Goal: Information Seeking & Learning: Learn about a topic

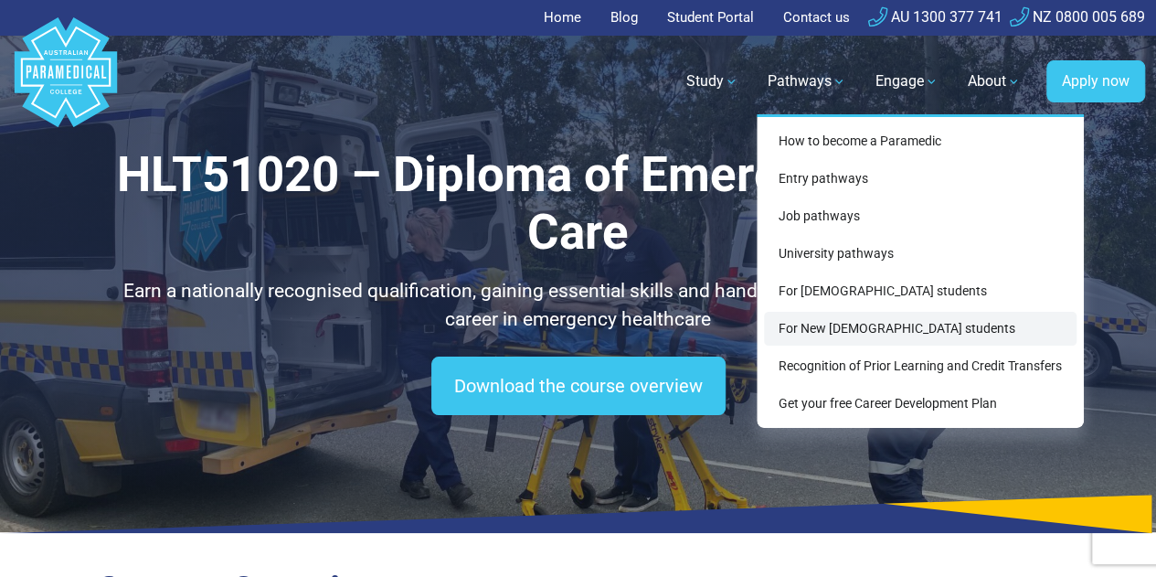
click at [568, 332] on link "For New [DEMOGRAPHIC_DATA] students" at bounding box center [920, 329] width 313 height 34
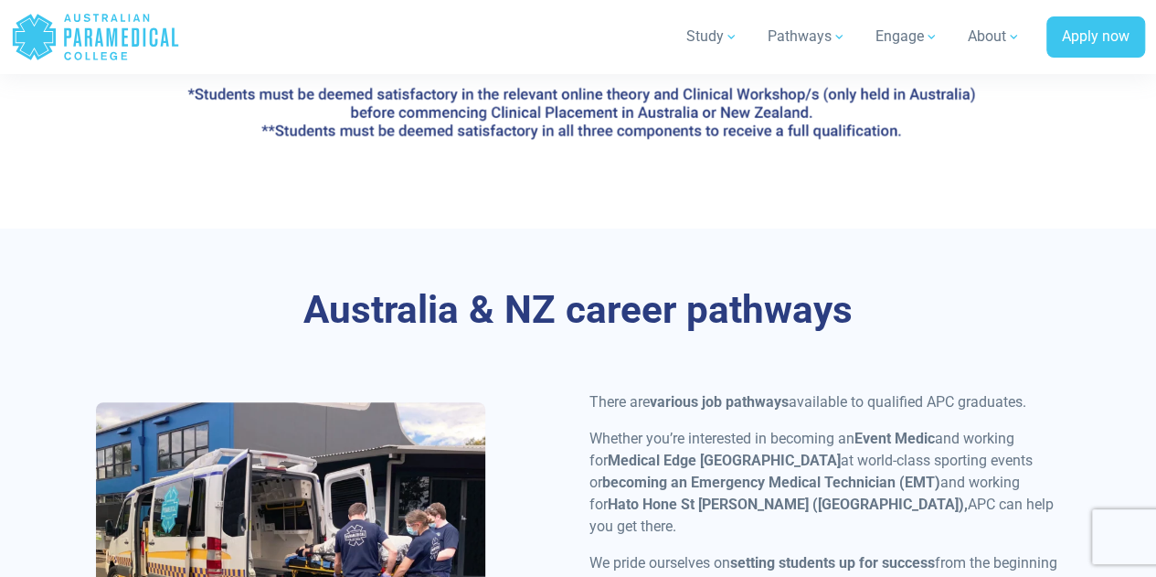
scroll to position [3538, 0]
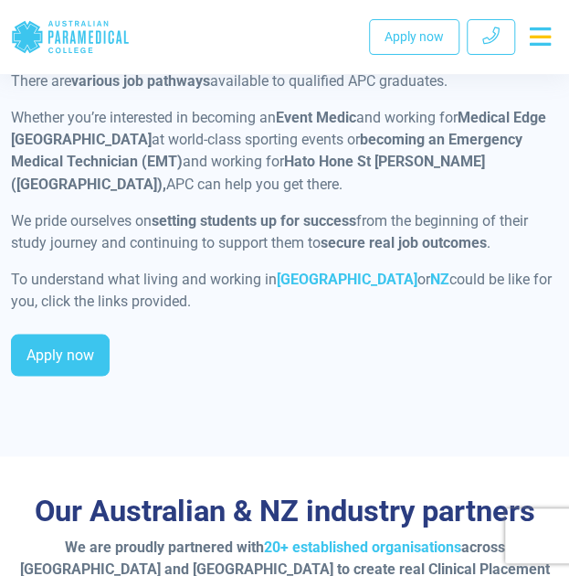
scroll to position [4094, 0]
